Goal: Information Seeking & Learning: Understand process/instructions

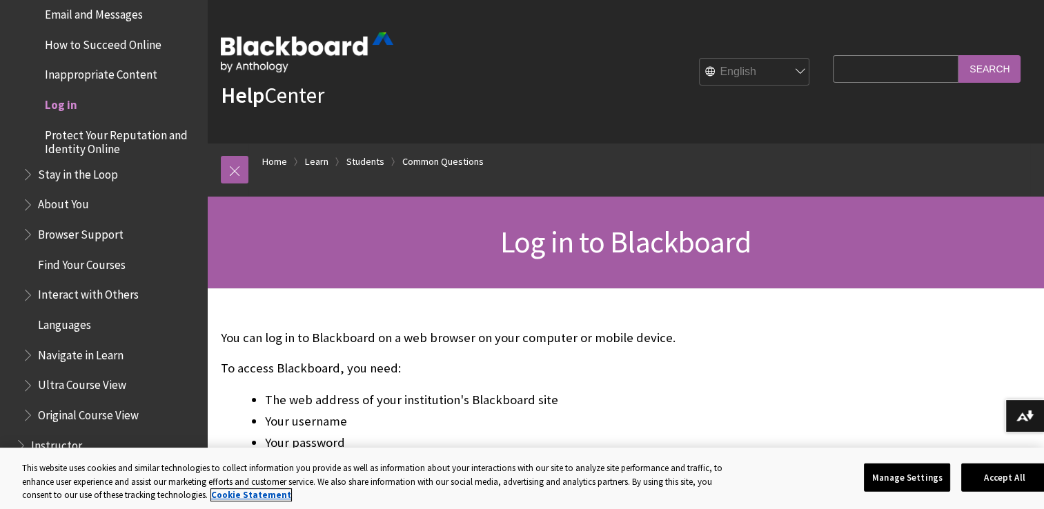
scroll to position [1432, 0]
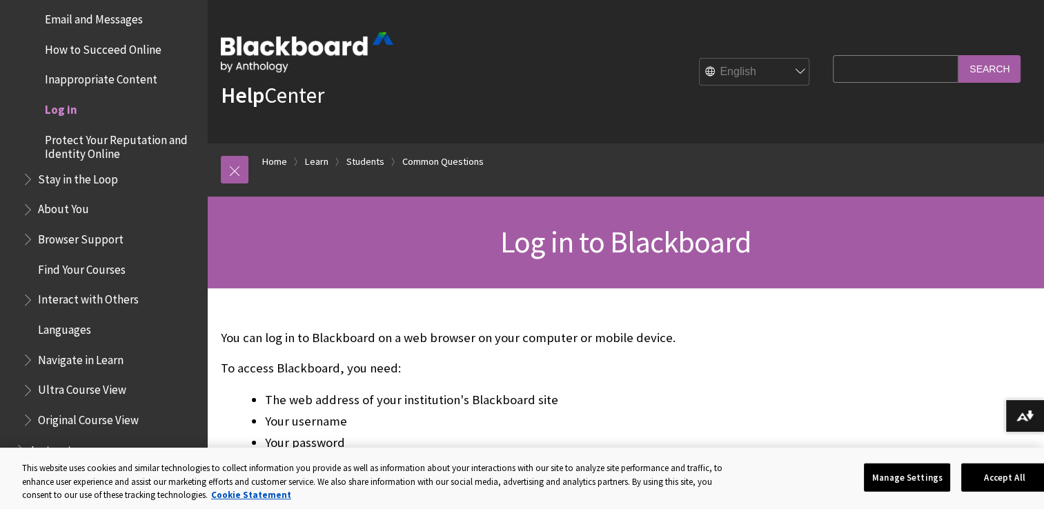
click at [72, 121] on ul "Contact Your Instructor Email and Messages How to Succeed Online Inappropriate …" at bounding box center [110, 69] width 177 height 183
